Goal: Transaction & Acquisition: Purchase product/service

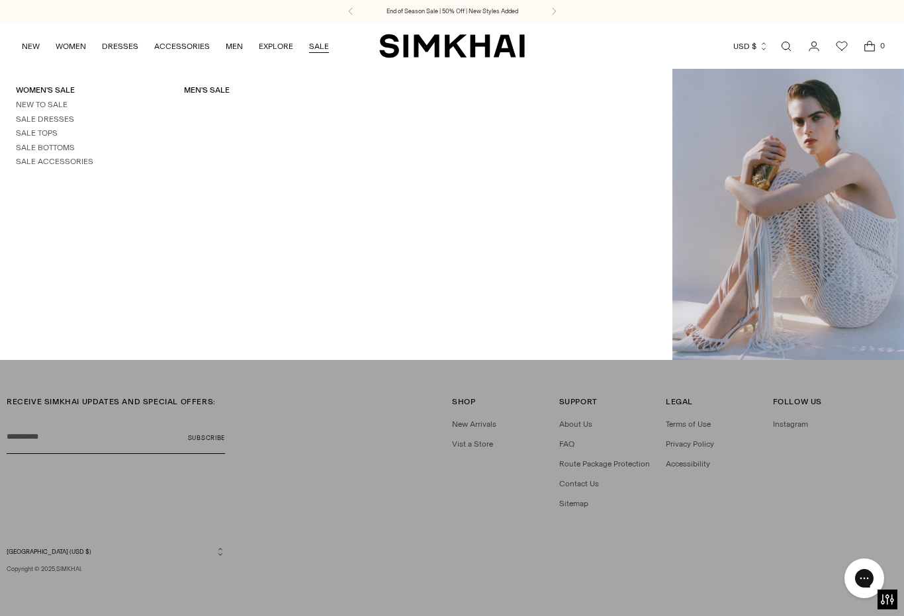
click at [31, 131] on link "Sale Tops" at bounding box center [37, 132] width 42 height 9
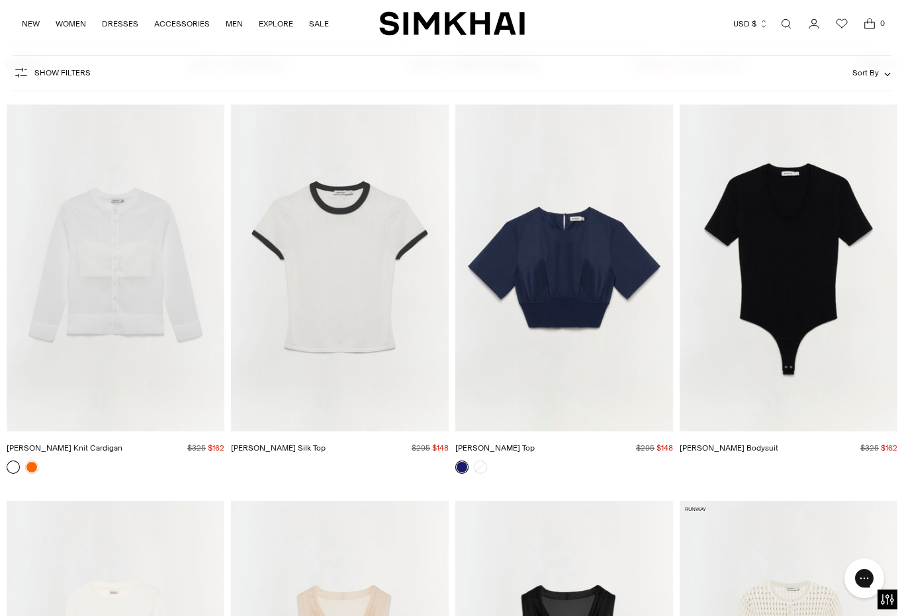
scroll to position [5177, 0]
click at [573, 333] on img "Adair Top" at bounding box center [564, 267] width 218 height 327
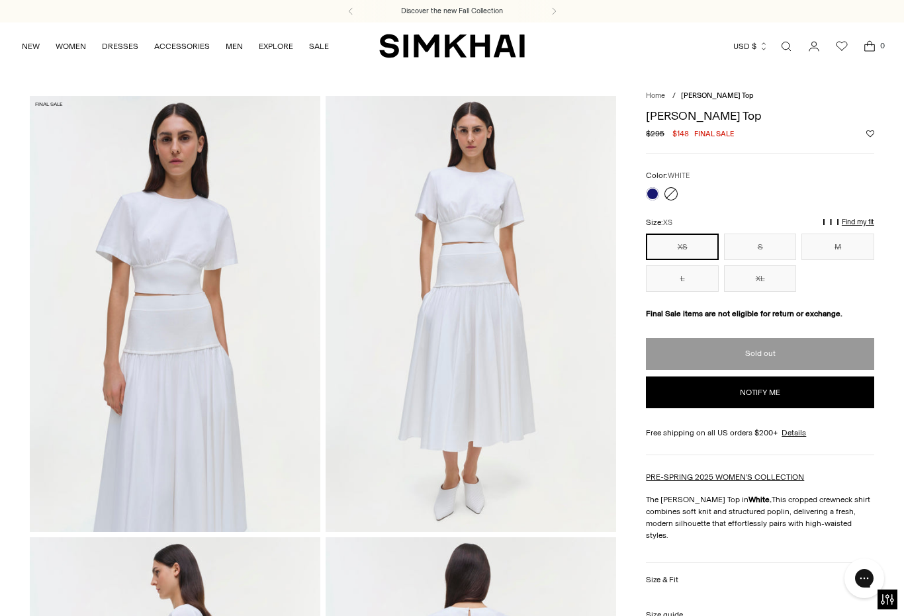
click at [648, 192] on link at bounding box center [652, 193] width 13 height 13
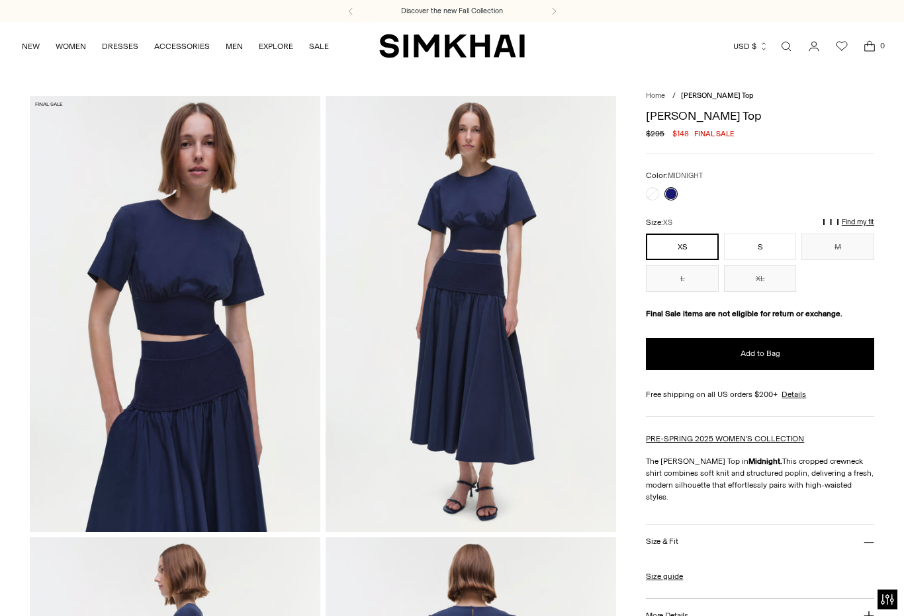
click at [759, 254] on button "S" at bounding box center [760, 247] width 73 height 26
click at [798, 361] on button "Add to Bag" at bounding box center [760, 354] width 228 height 32
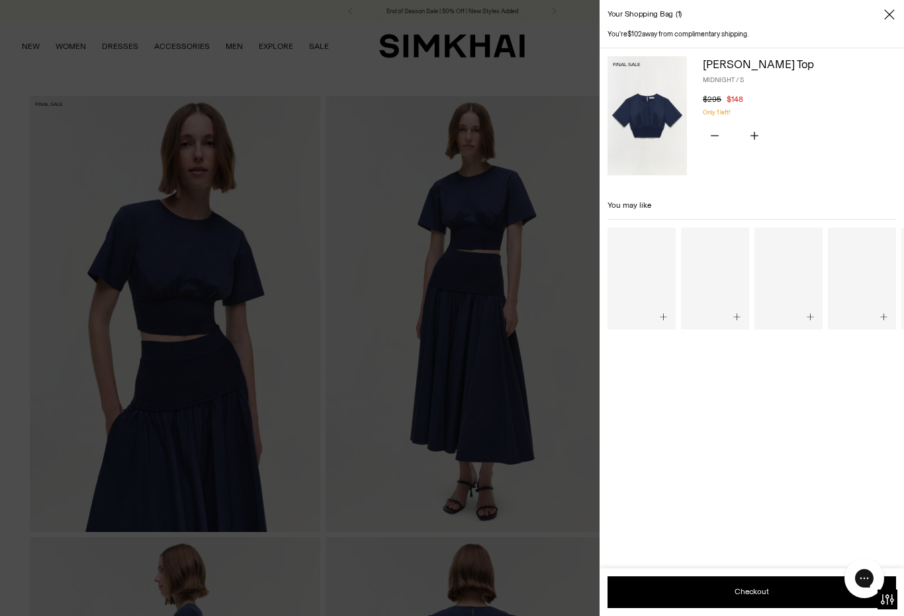
click at [561, 439] on div at bounding box center [452, 308] width 904 height 616
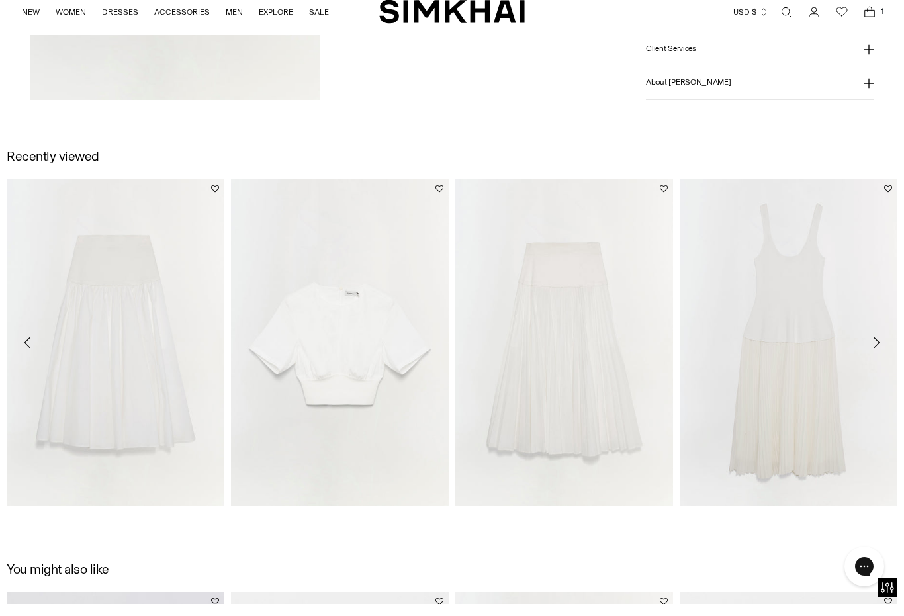
scroll to position [1784, 0]
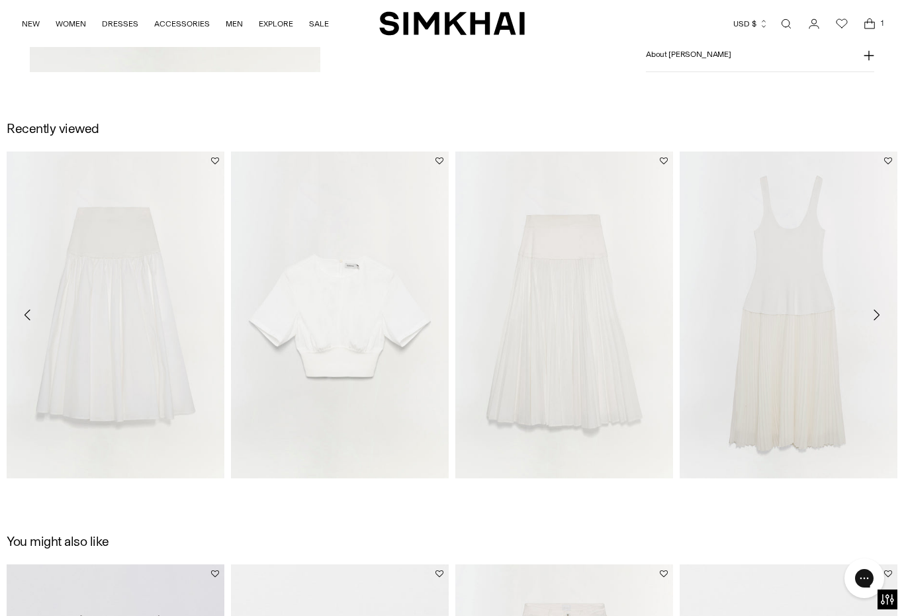
click at [82, 313] on img "Stella Skirt" at bounding box center [116, 315] width 218 height 327
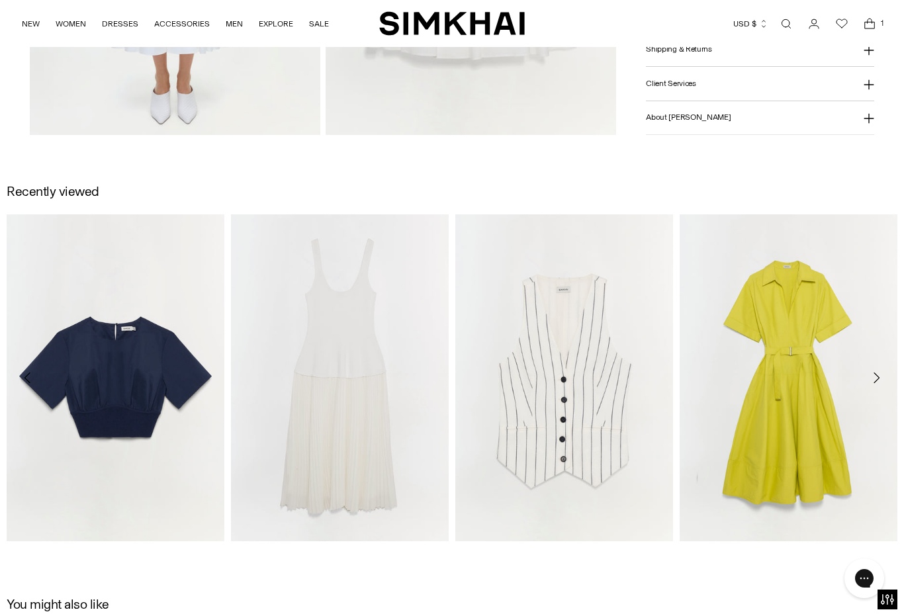
scroll to position [1277, 0]
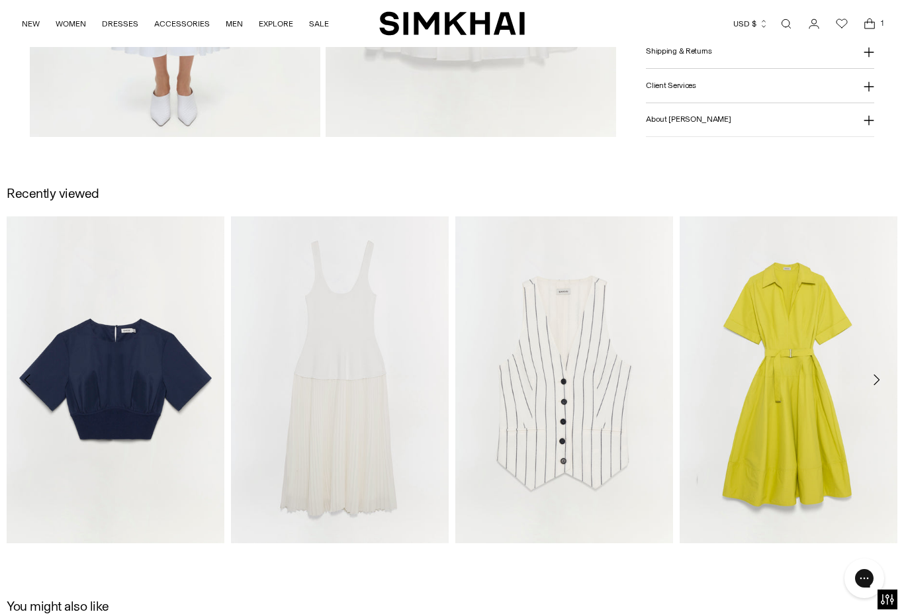
click at [563, 414] on img "Sabina Vest" at bounding box center [564, 379] width 218 height 327
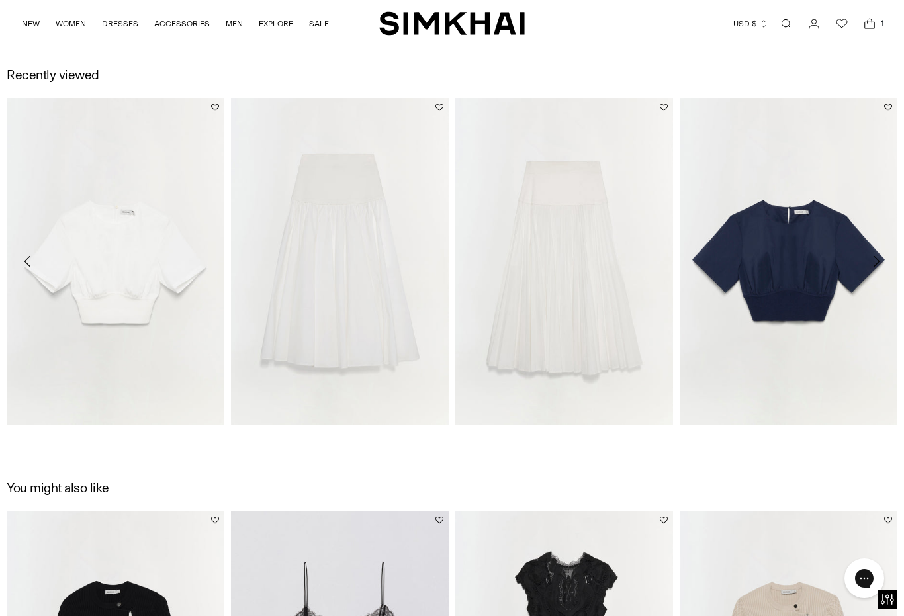
scroll to position [1397, 0]
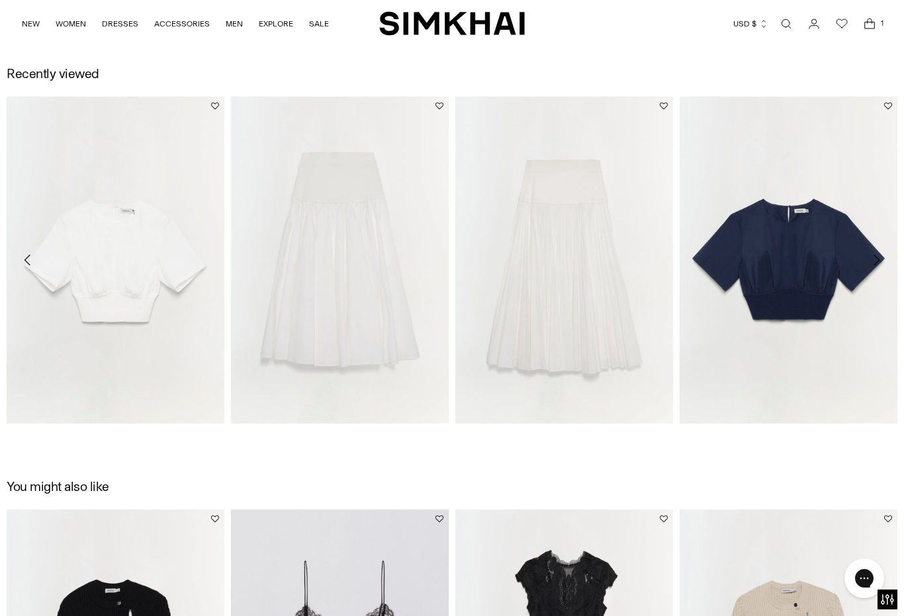
click at [99, 293] on img "Adair Top" at bounding box center [116, 260] width 218 height 327
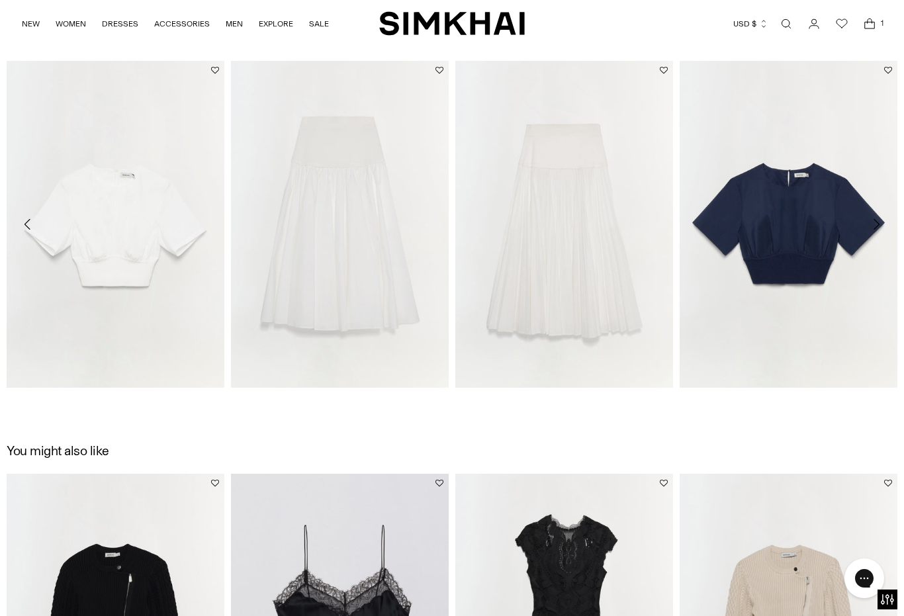
click at [547, 273] on img "Stella Pleated Midi Skirt" at bounding box center [564, 224] width 218 height 327
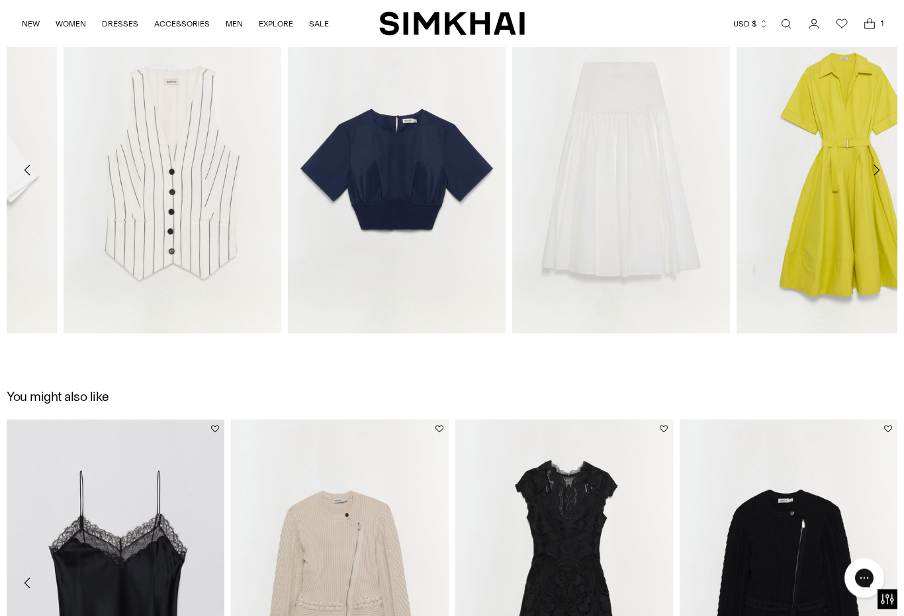
scroll to position [1487, 0]
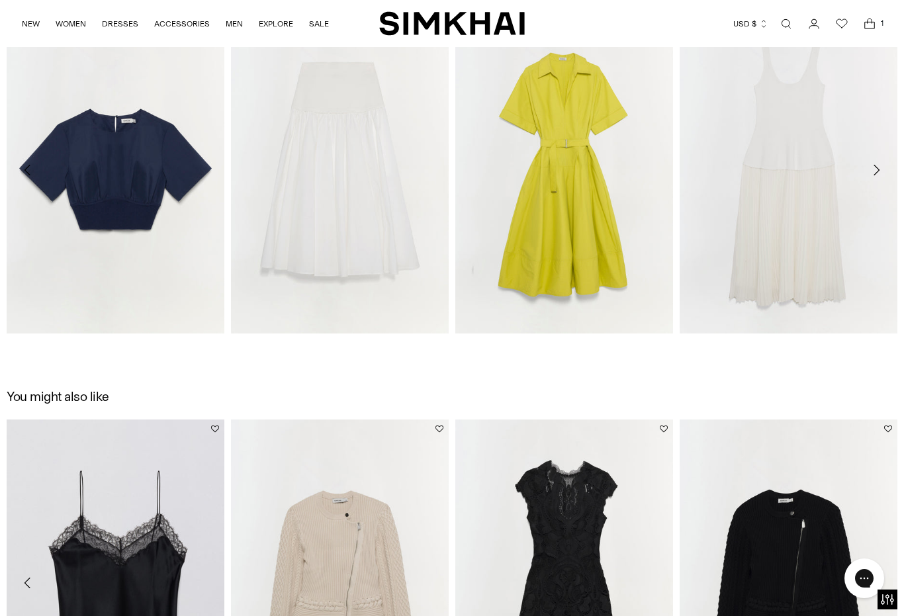
click at [222, 242] on img "Adair Top" at bounding box center [116, 170] width 218 height 327
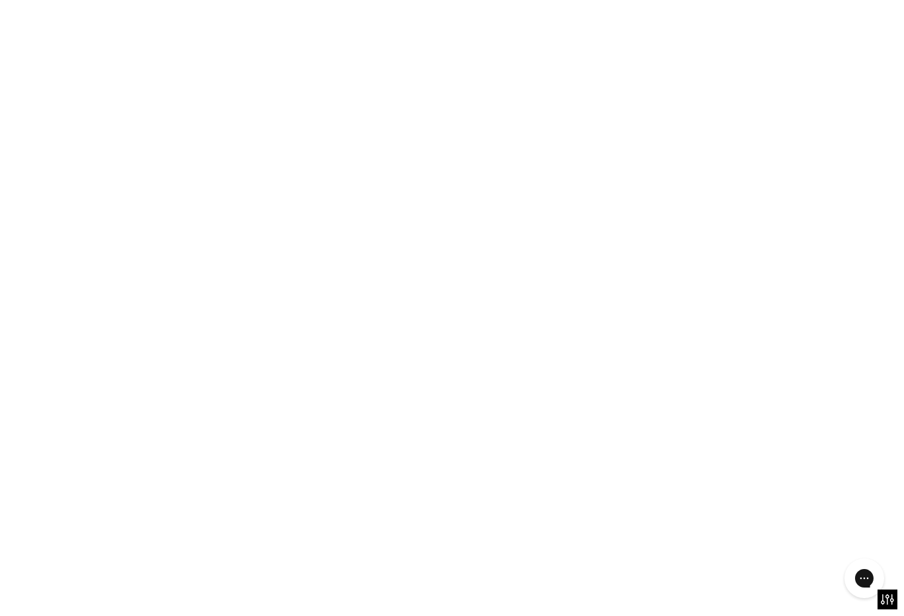
click at [315, 255] on img "Stella Skirt" at bounding box center [340, 170] width 218 height 327
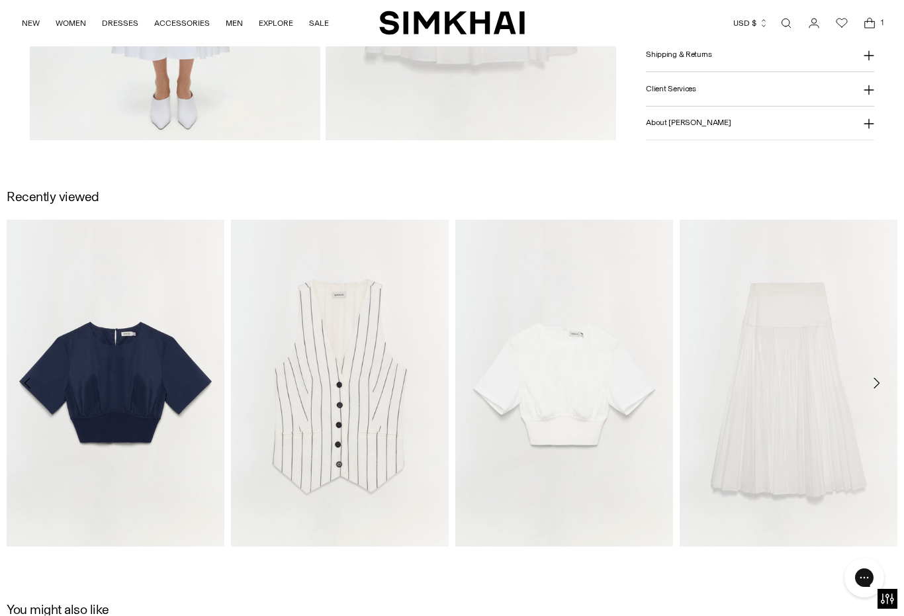
scroll to position [1277, 0]
